Goal: Transaction & Acquisition: Purchase product/service

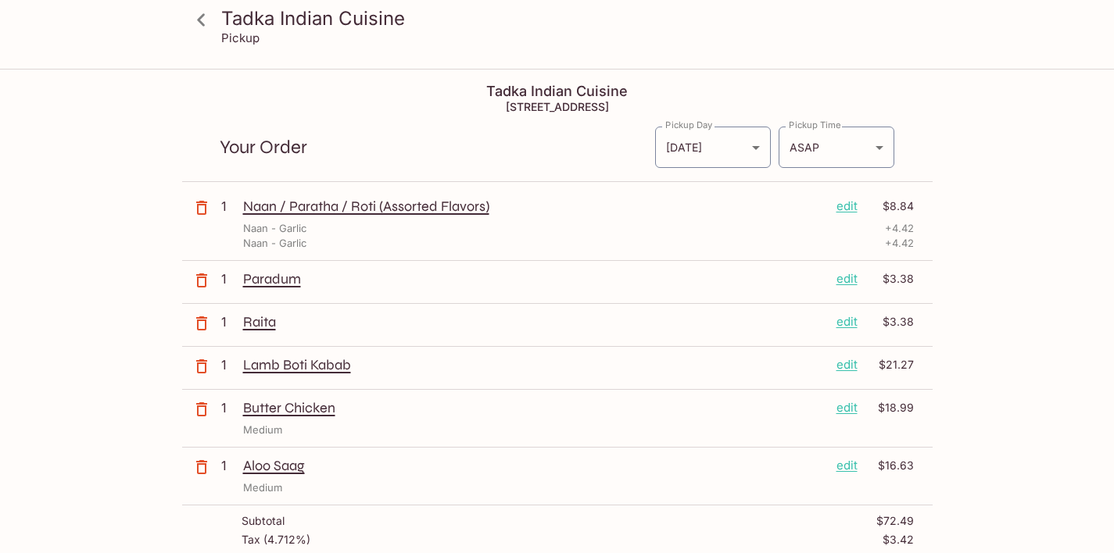
click at [201, 204] on icon "button" at bounding box center [201, 208] width 11 height 14
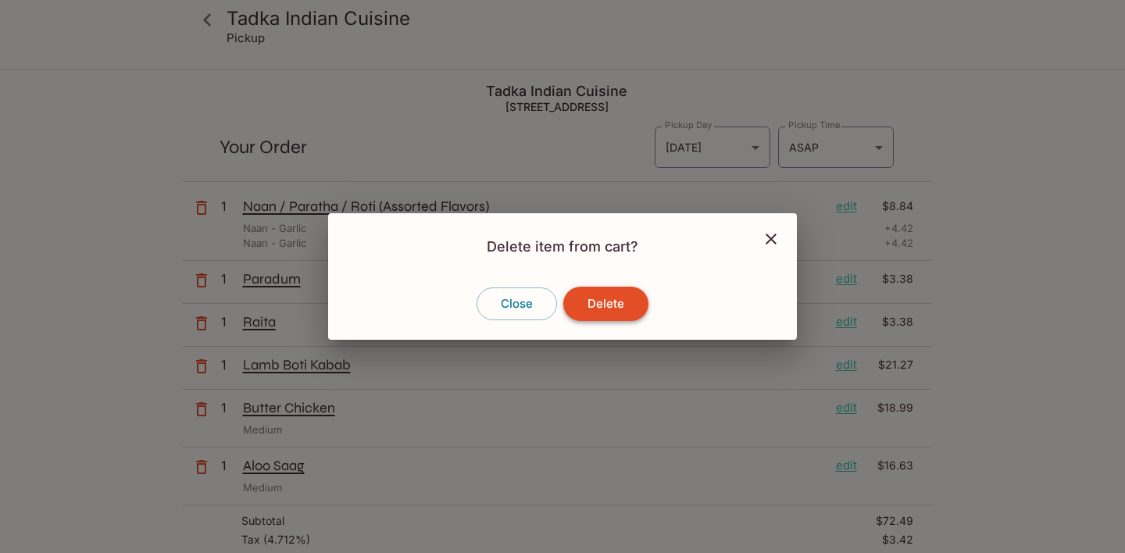
click at [620, 297] on button "Delete" at bounding box center [605, 304] width 85 height 34
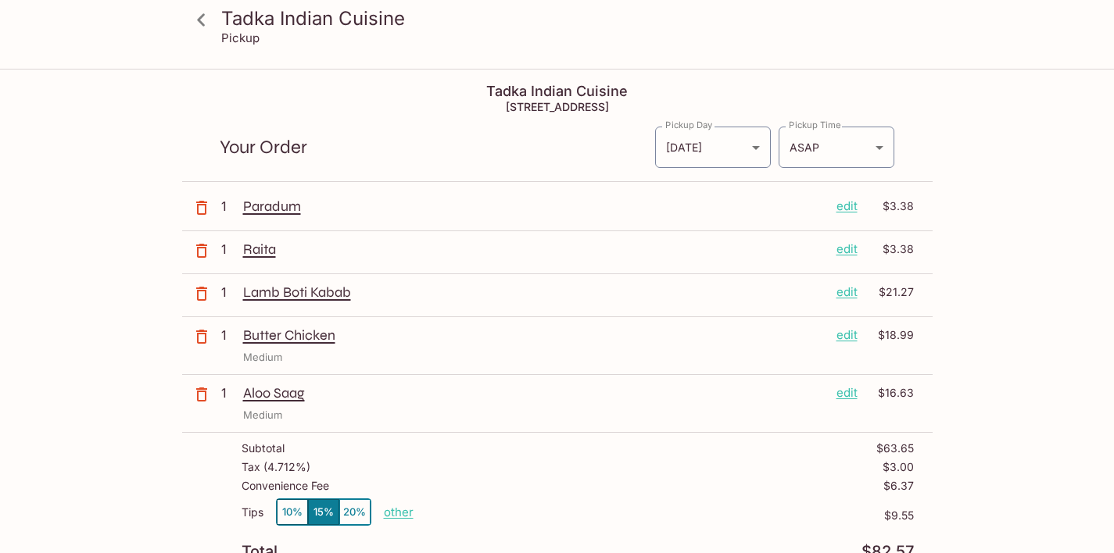
click at [275, 204] on p "Paradum" at bounding box center [533, 206] width 581 height 17
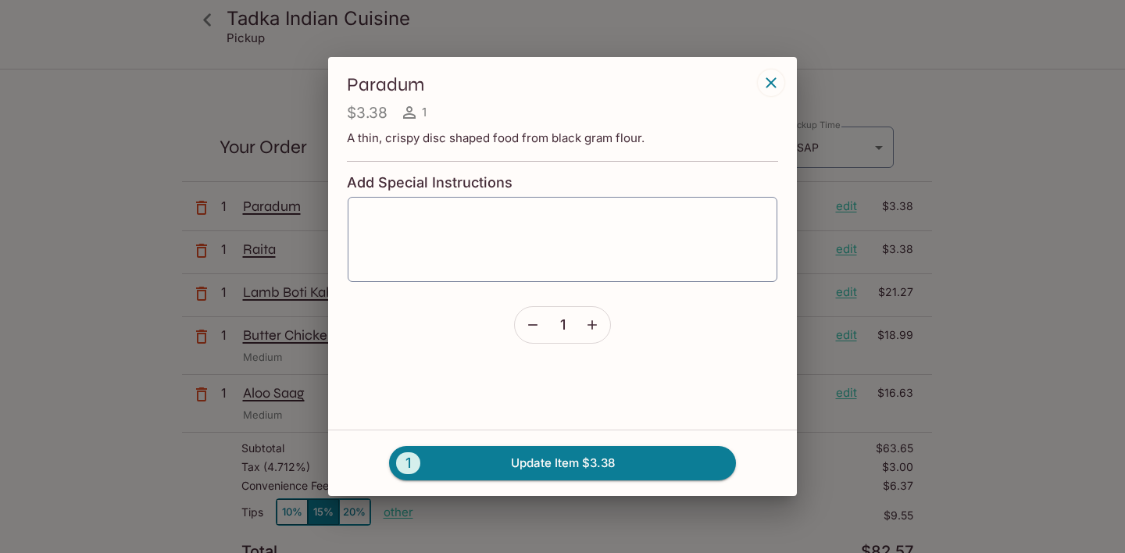
click at [773, 80] on icon "button" at bounding box center [771, 82] width 10 height 10
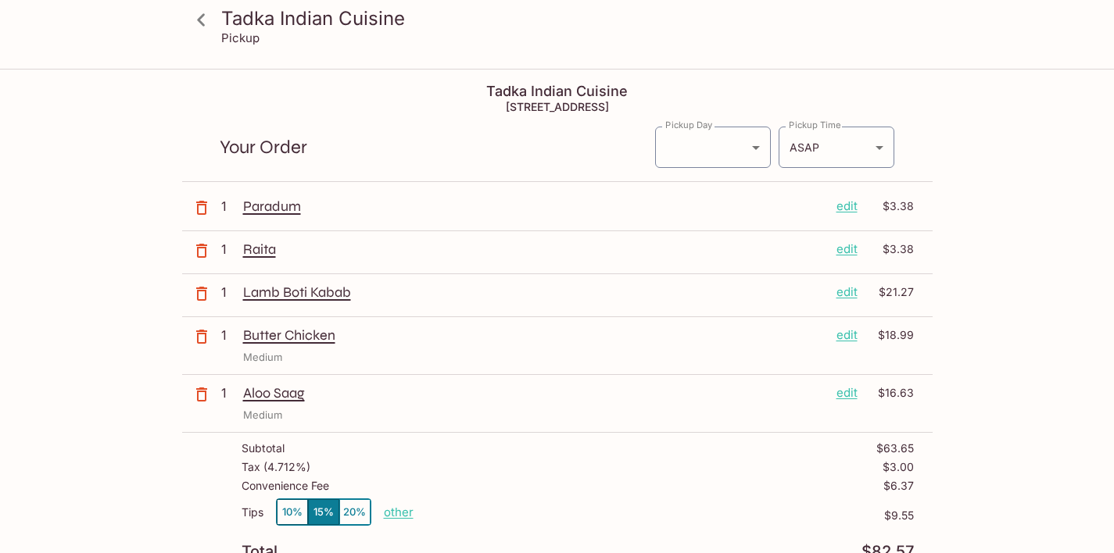
click at [198, 209] on icon "button" at bounding box center [201, 207] width 19 height 19
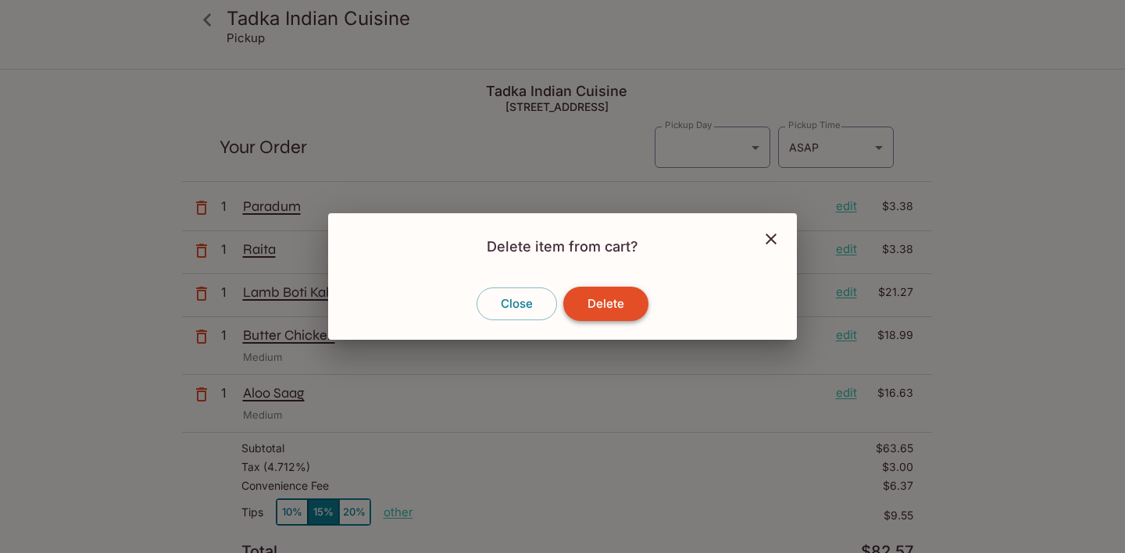
click at [606, 309] on button "Delete" at bounding box center [605, 304] width 85 height 34
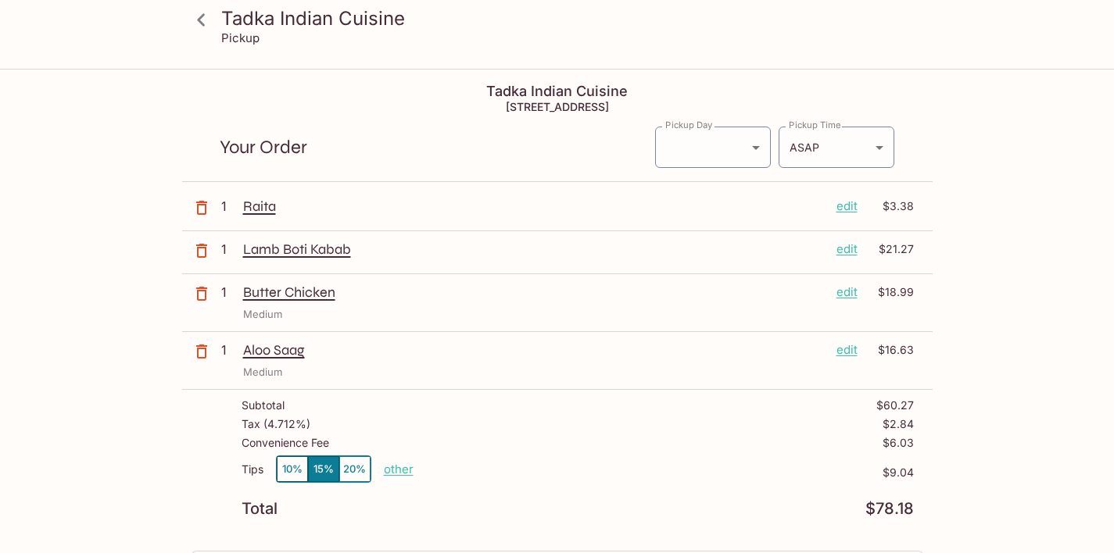
click at [199, 207] on icon "button" at bounding box center [201, 207] width 19 height 19
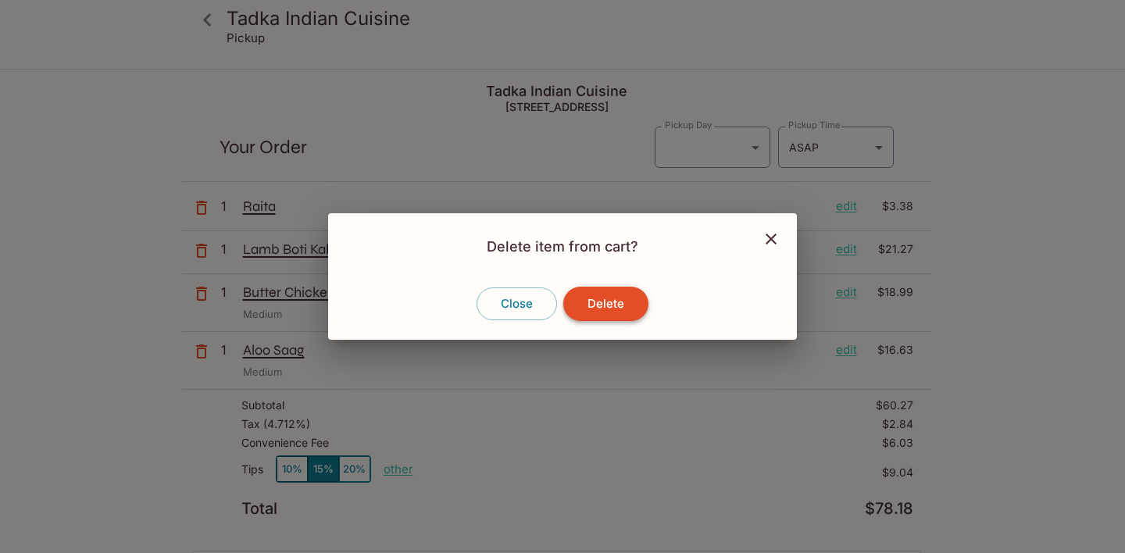
click at [604, 297] on button "Delete" at bounding box center [605, 304] width 85 height 34
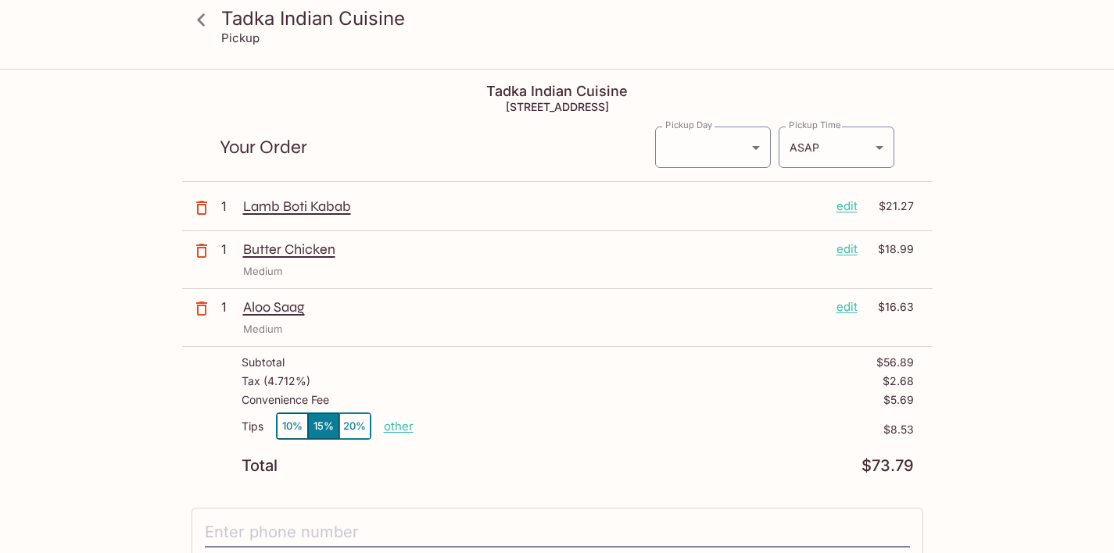
click at [197, 211] on icon "button" at bounding box center [201, 208] width 11 height 14
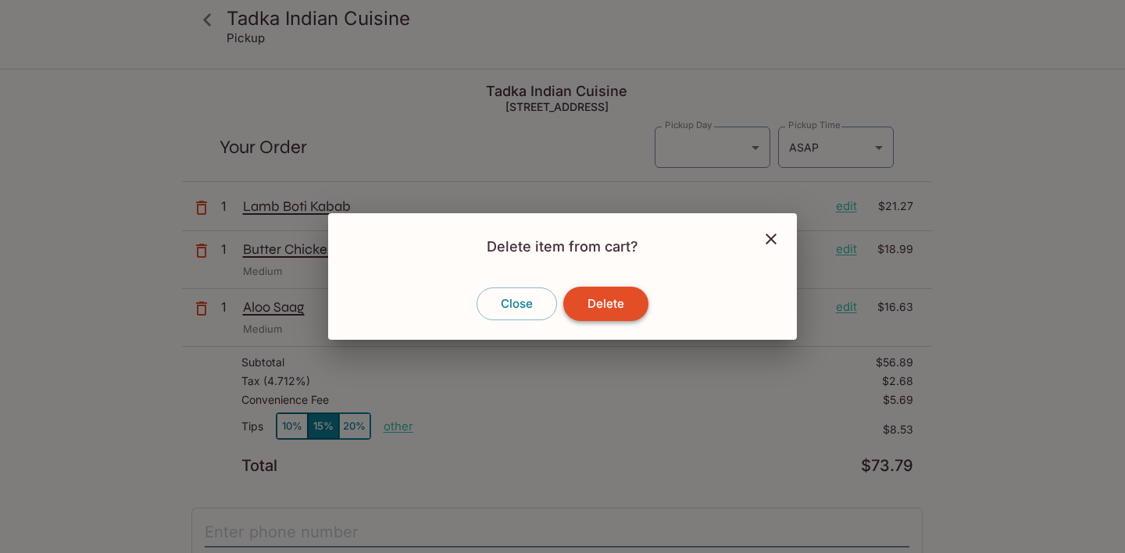
click at [610, 309] on button "Delete" at bounding box center [605, 304] width 85 height 34
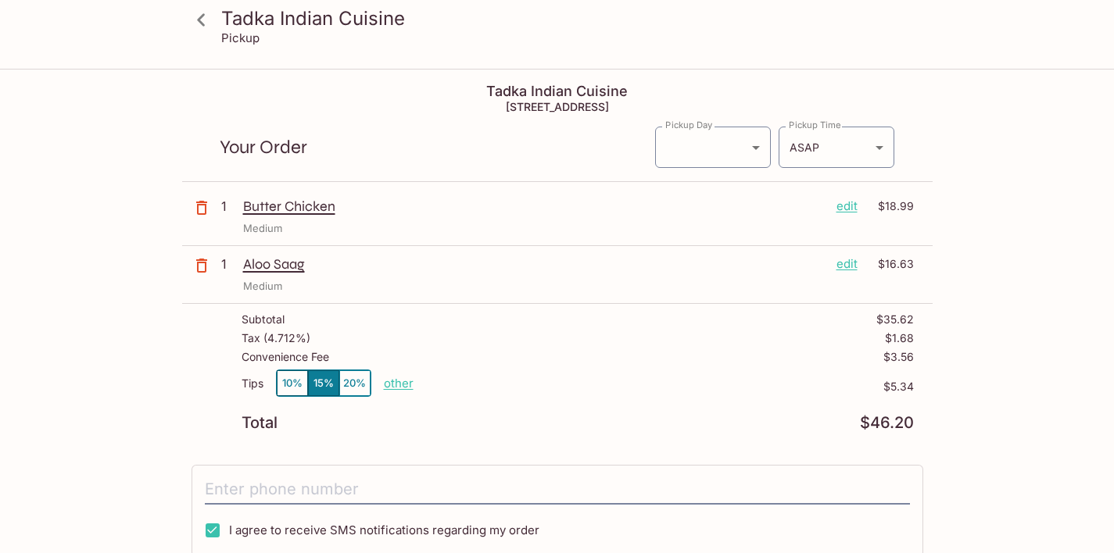
click at [204, 210] on icon "button" at bounding box center [201, 207] width 19 height 19
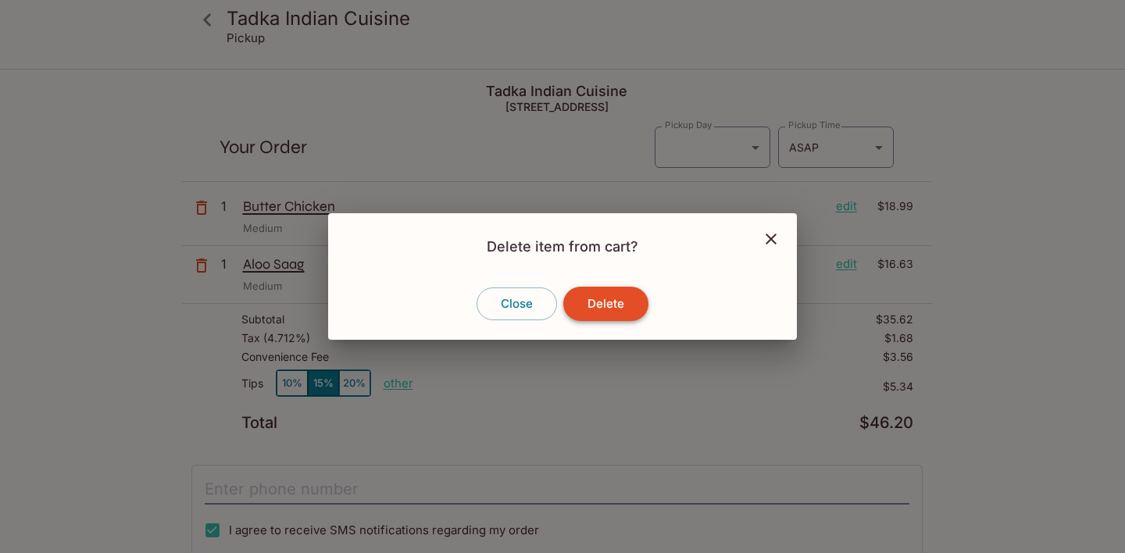
click at [626, 296] on button "Delete" at bounding box center [605, 304] width 85 height 34
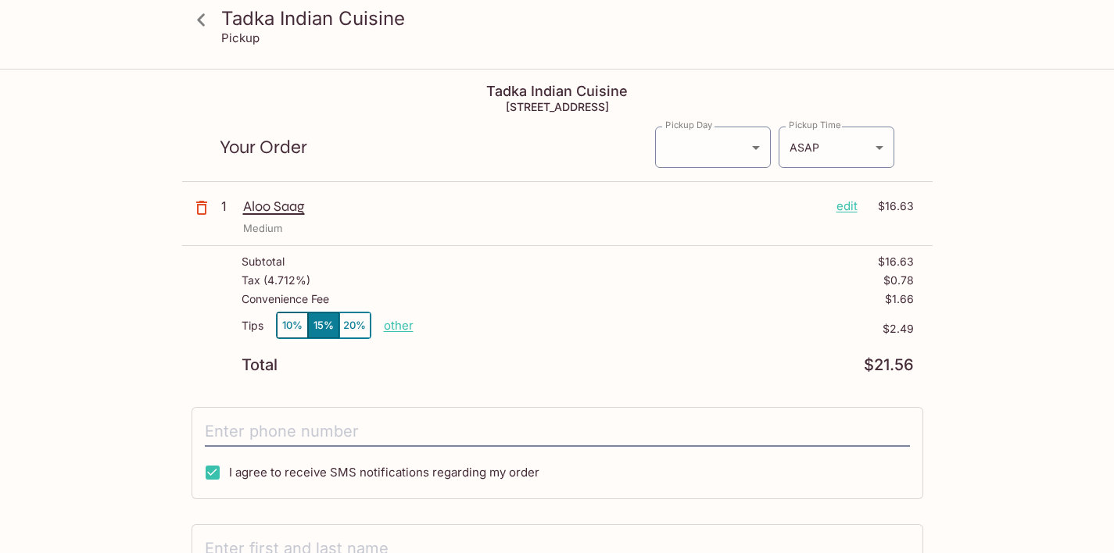
click at [204, 207] on icon "button" at bounding box center [201, 207] width 19 height 19
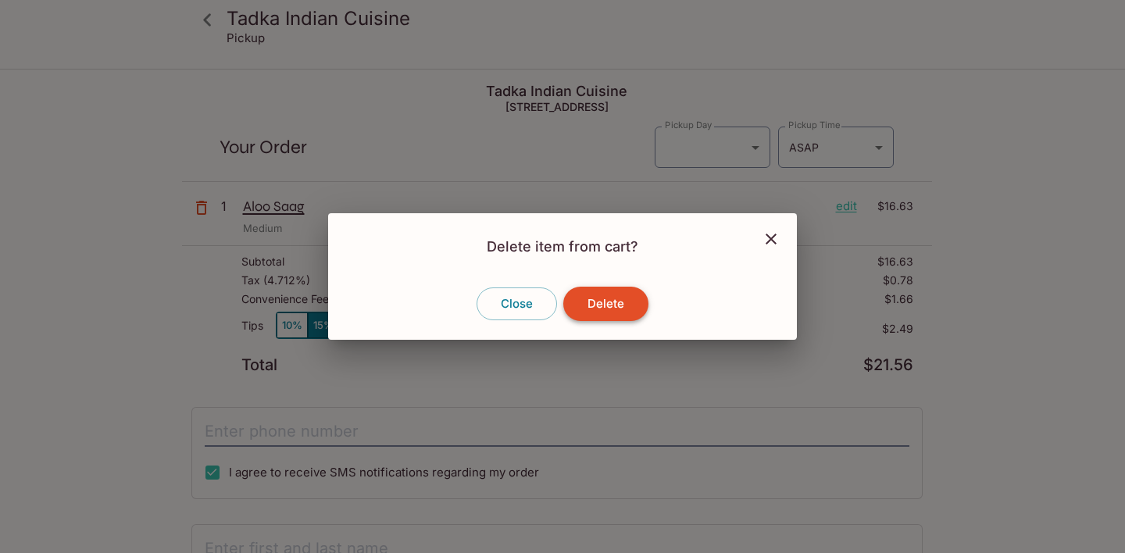
click at [611, 298] on button "Delete" at bounding box center [605, 304] width 85 height 34
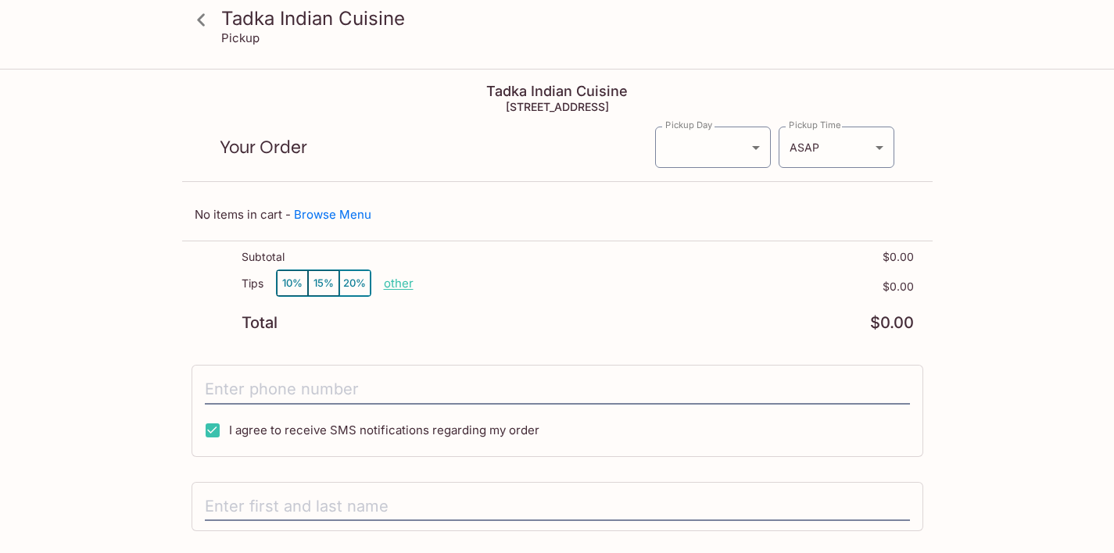
click at [205, 19] on icon at bounding box center [201, 19] width 27 height 27
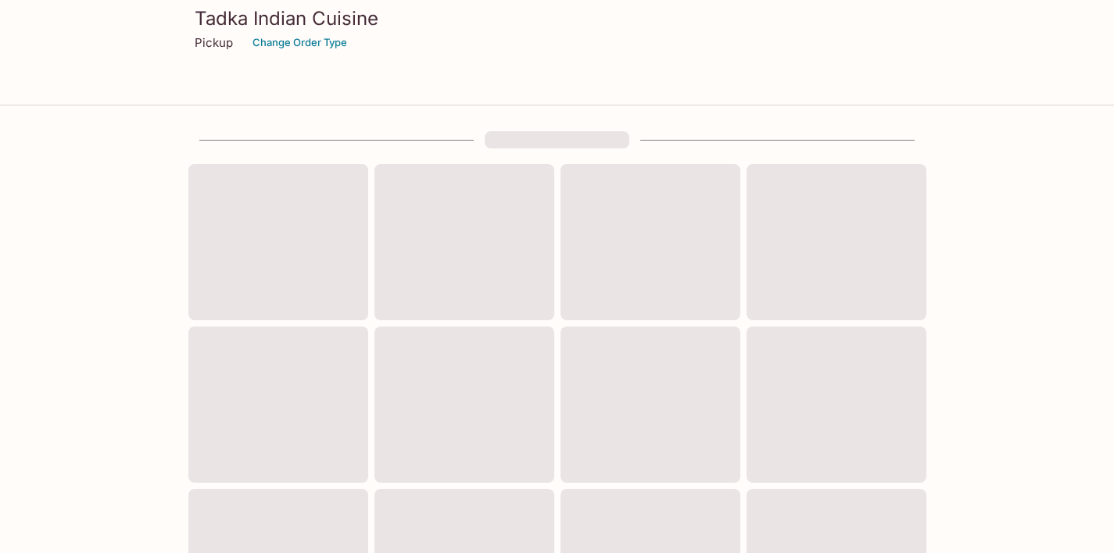
scroll to position [35, 0]
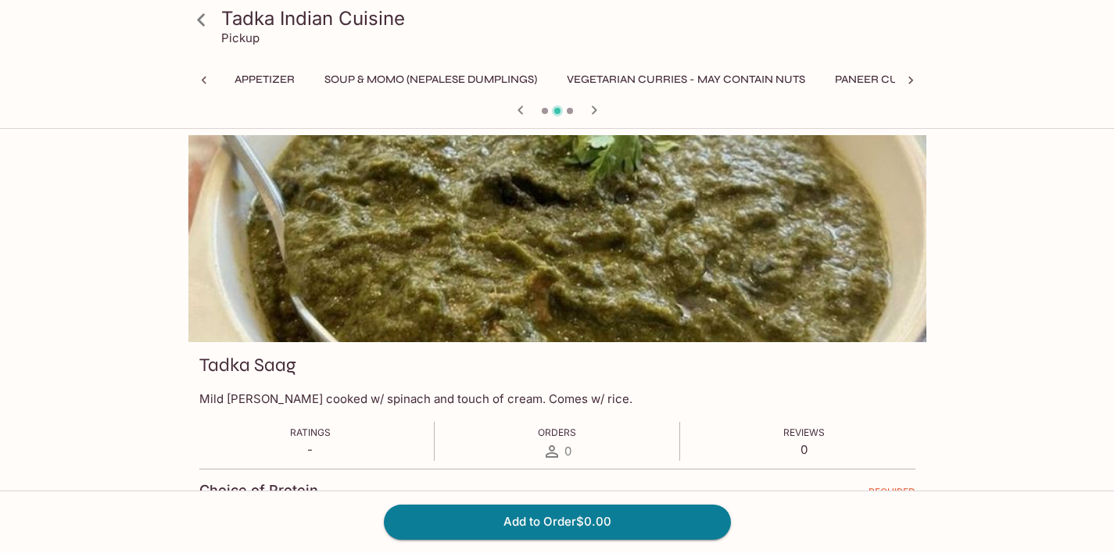
scroll to position [0, 231]
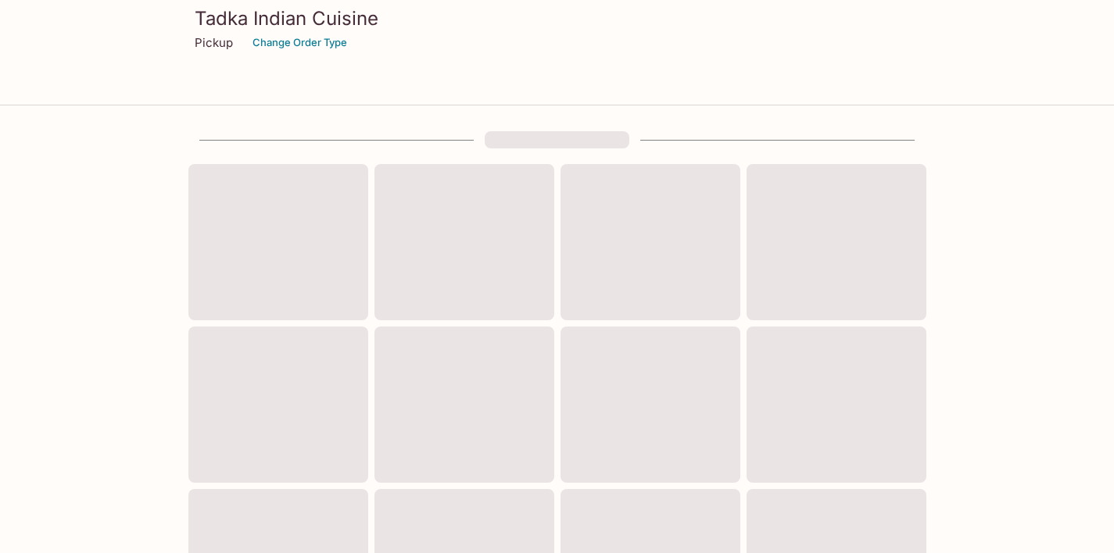
scroll to position [580, 0]
